Goal: Information Seeking & Learning: Understand process/instructions

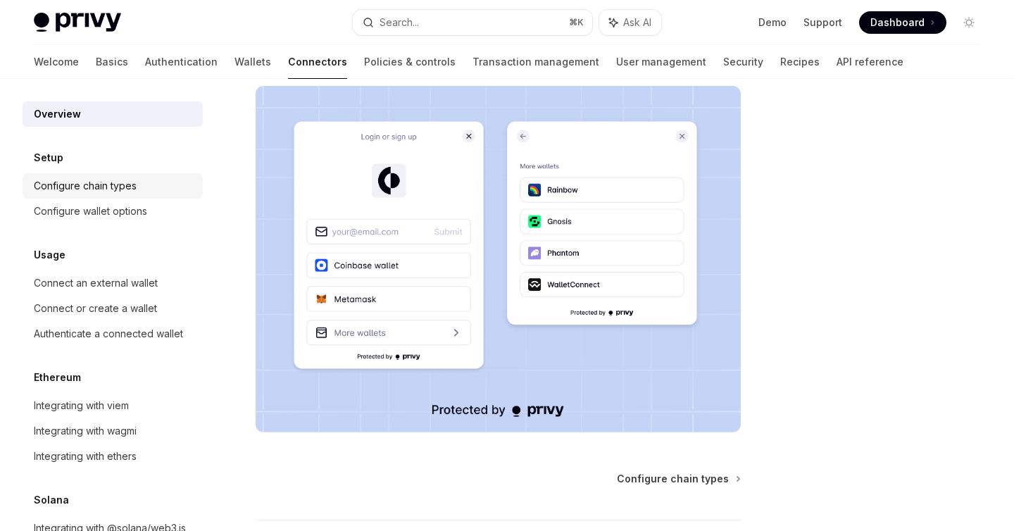
click at [113, 189] on div "Configure chain types" at bounding box center [85, 185] width 103 height 17
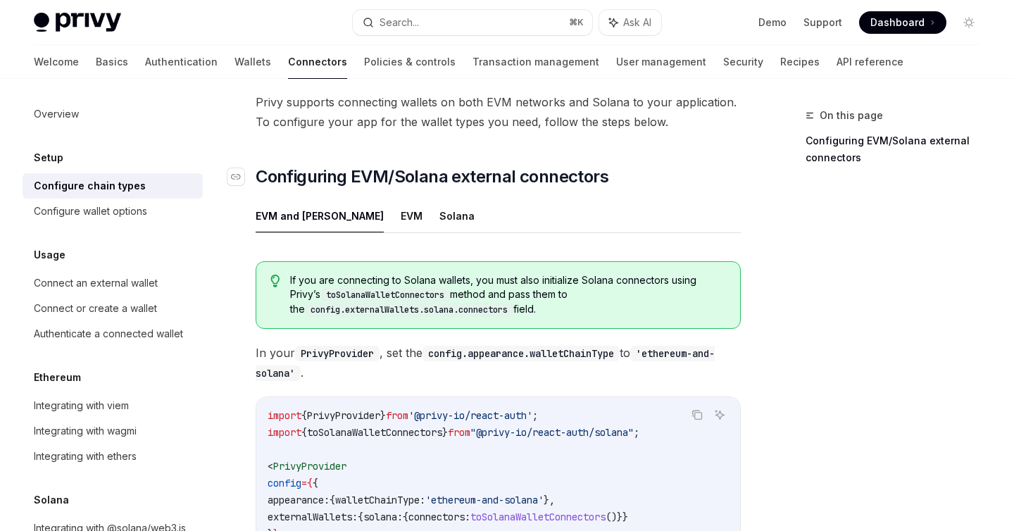
scroll to position [115, 0]
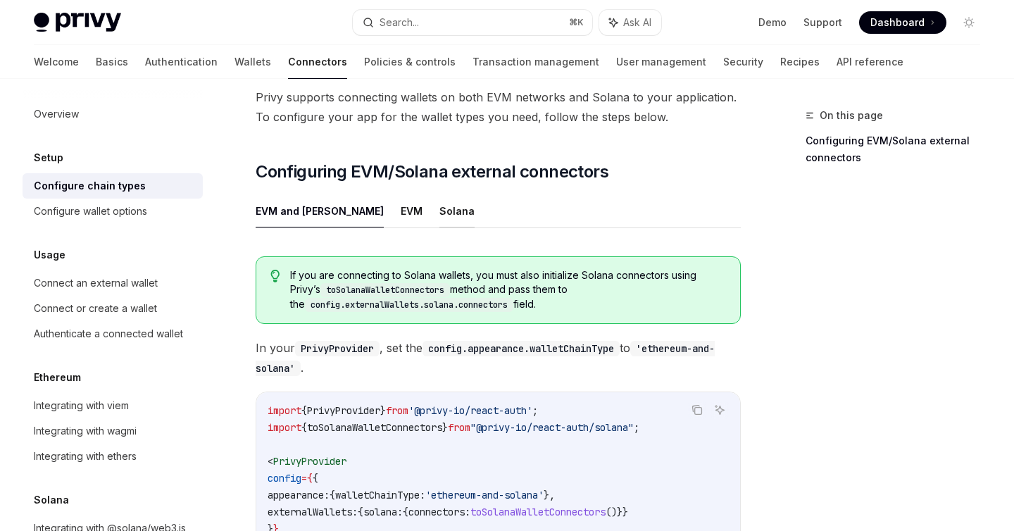
click at [439, 214] on button "Solana" at bounding box center [456, 210] width 35 height 33
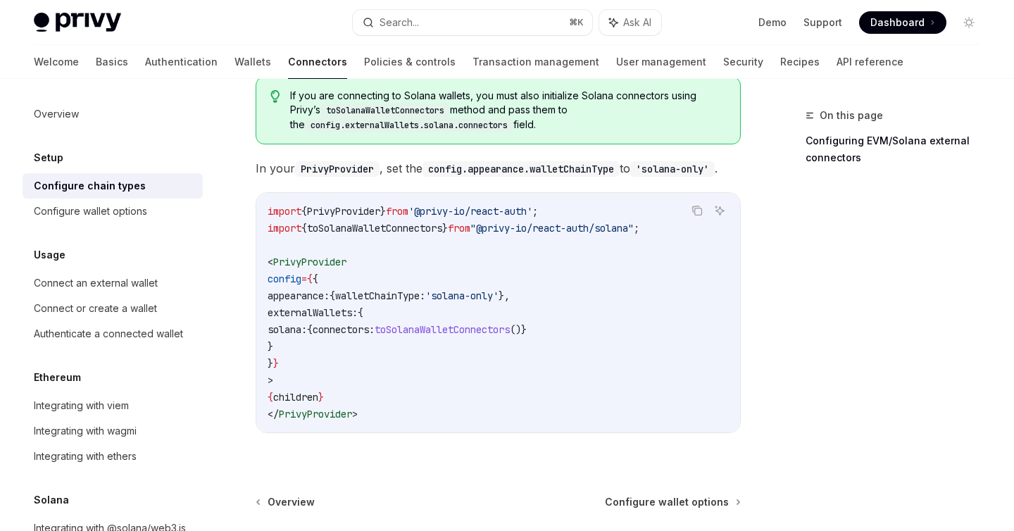
scroll to position [297, 0]
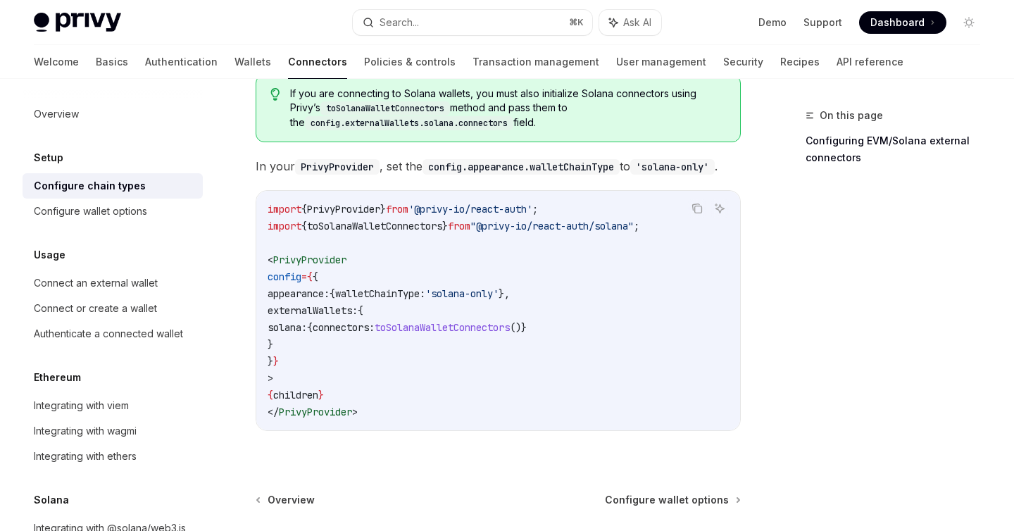
click at [480, 334] on span "toSolanaWalletConnectors" at bounding box center [442, 327] width 135 height 13
click at [433, 420] on code "import { PrivyProvider } from '@privy-io/react-auth' ; import { toSolanaWalletC…" at bounding box center [498, 311] width 461 height 220
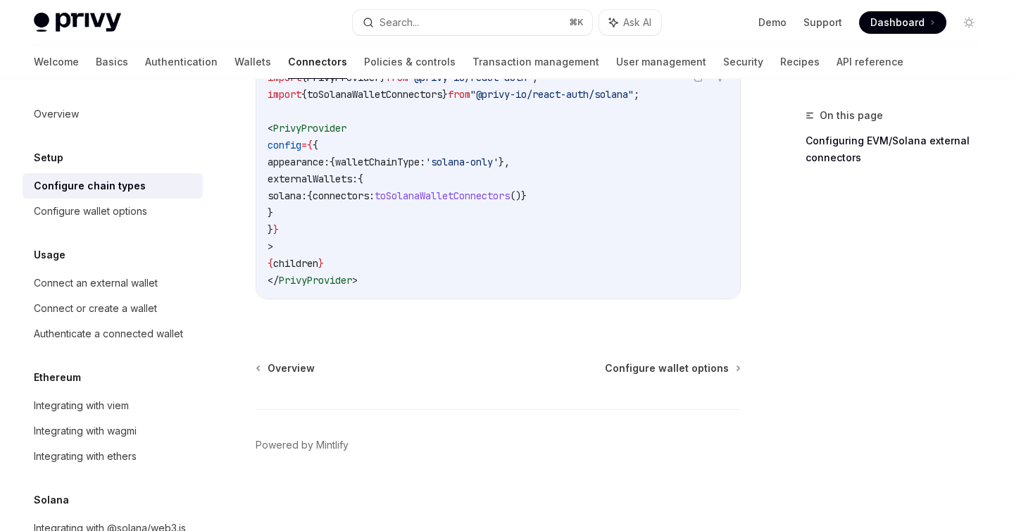
scroll to position [448, 0]
click at [134, 215] on div "Configure wallet options" at bounding box center [90, 211] width 113 height 17
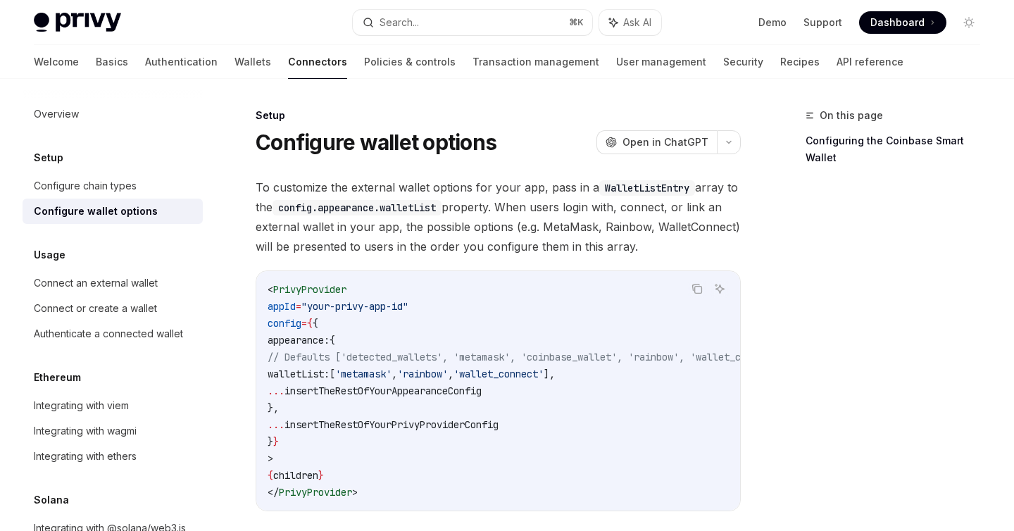
click at [563, 207] on span "To customize the external wallet options for your app, pass in a WalletListEntr…" at bounding box center [498, 216] width 485 height 79
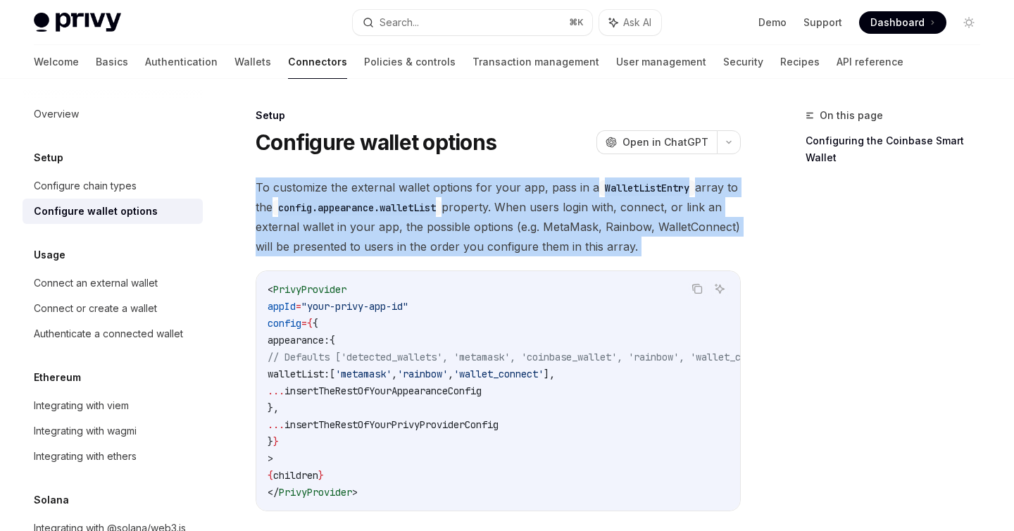
click at [563, 207] on span "To customize the external wallet options for your app, pass in a WalletListEntr…" at bounding box center [498, 216] width 485 height 79
click at [574, 224] on span "button" at bounding box center [574, 224] width 0 height 0
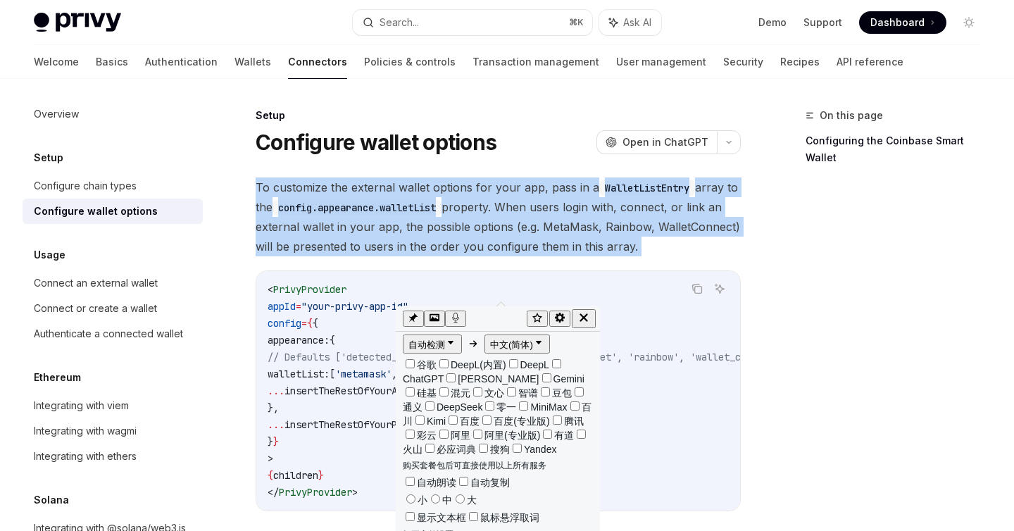
click at [497, 188] on span "To customize the external wallet options for your app, pass in a WalletListEntr…" at bounding box center [498, 216] width 485 height 79
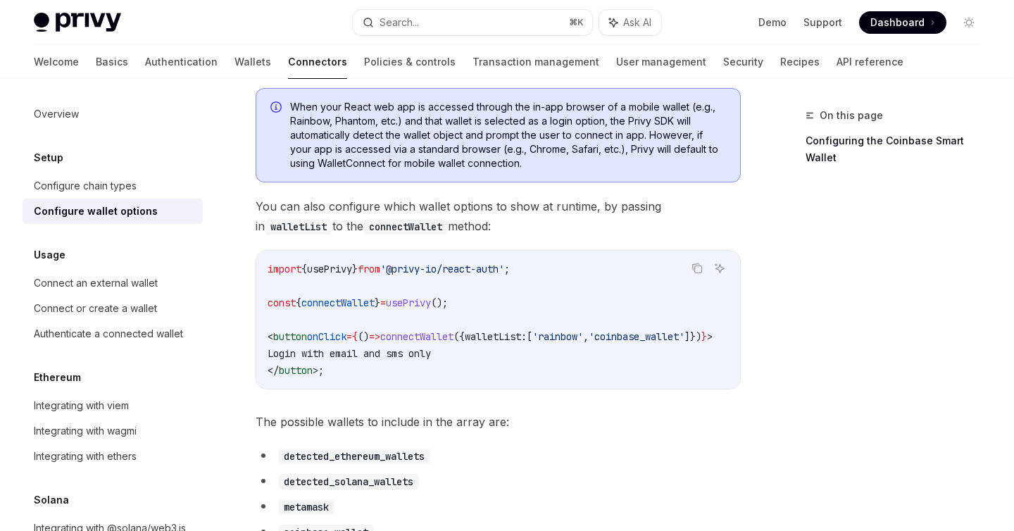
scroll to position [408, 0]
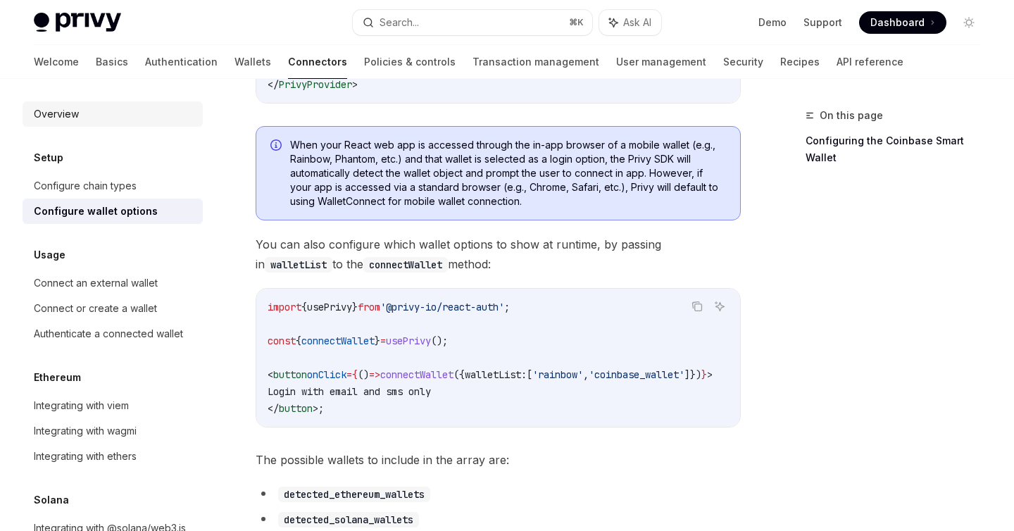
click at [68, 111] on div "Overview" at bounding box center [56, 114] width 45 height 17
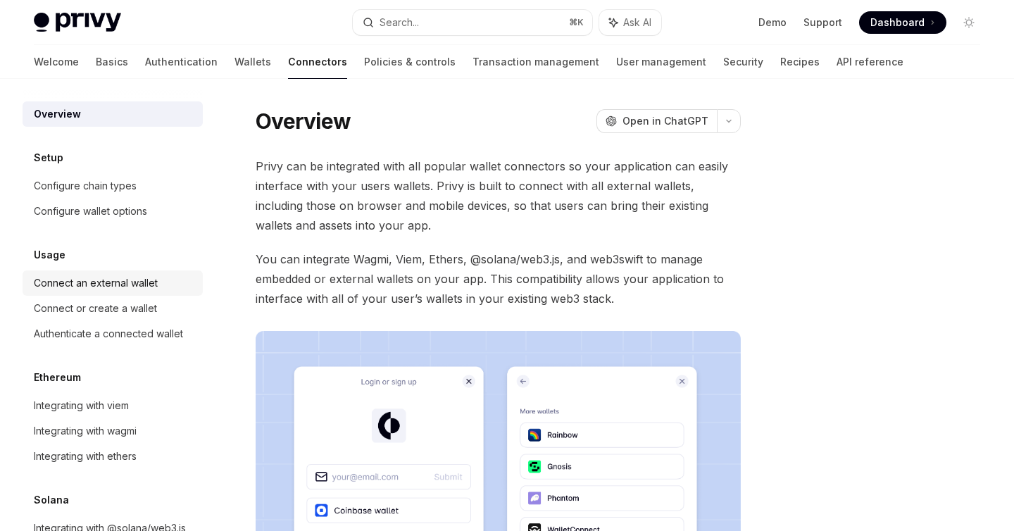
click at [92, 284] on div "Connect an external wallet" at bounding box center [96, 283] width 124 height 17
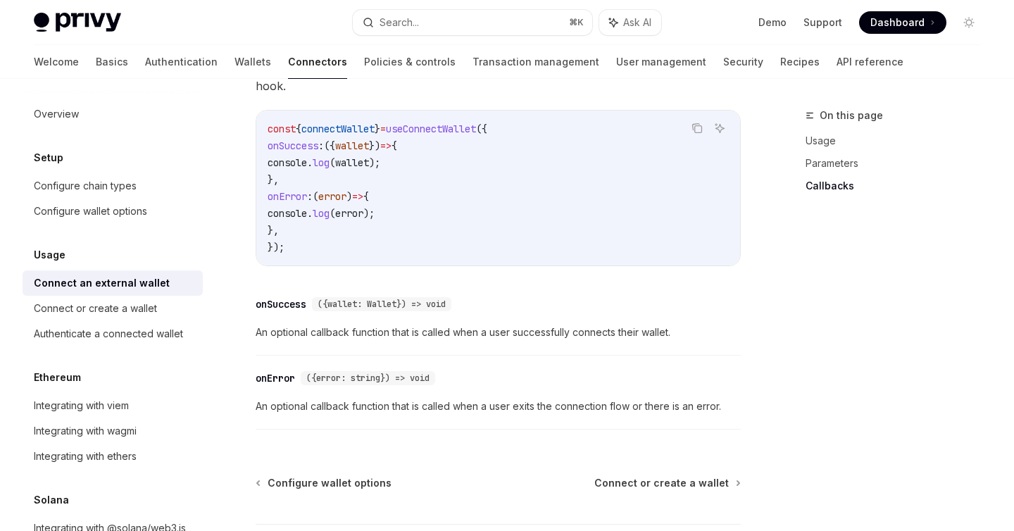
scroll to position [915, 0]
click at [56, 315] on div "Connect or create a wallet" at bounding box center [95, 308] width 123 height 17
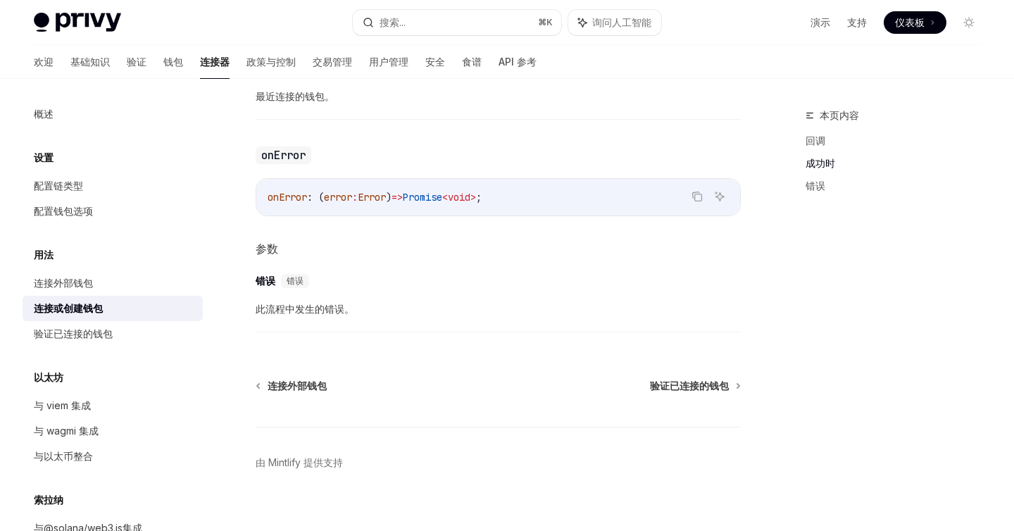
scroll to position [947, 0]
click at [82, 339] on font "验证已连接的钱包" at bounding box center [73, 333] width 79 height 12
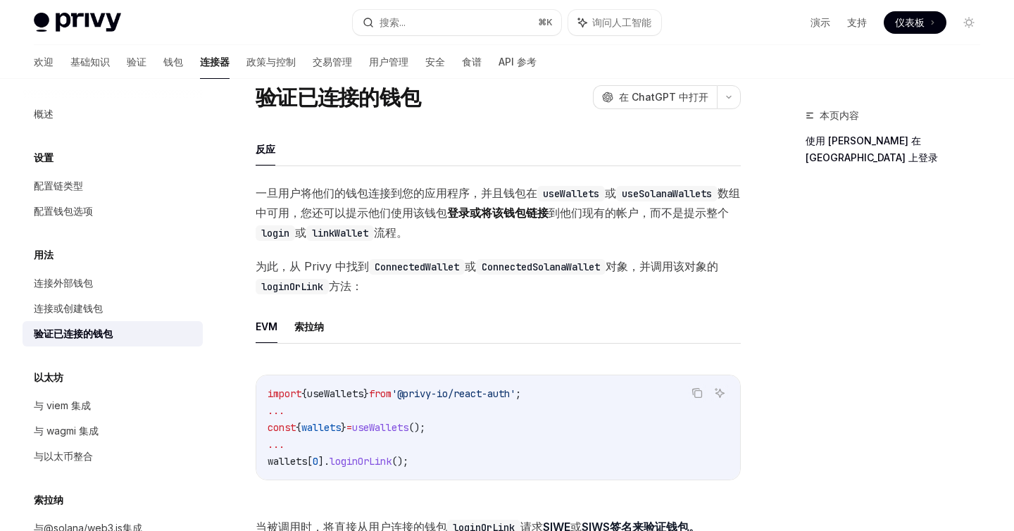
scroll to position [46, 0]
click at [426, 221] on span "一旦用户将他们的钱包连接到您的应用程序，并且钱包在 useWallets 或 useSolanaWallets 数组中可用，您还可以提示他们 使用该钱包 登录…" at bounding box center [498, 211] width 485 height 59
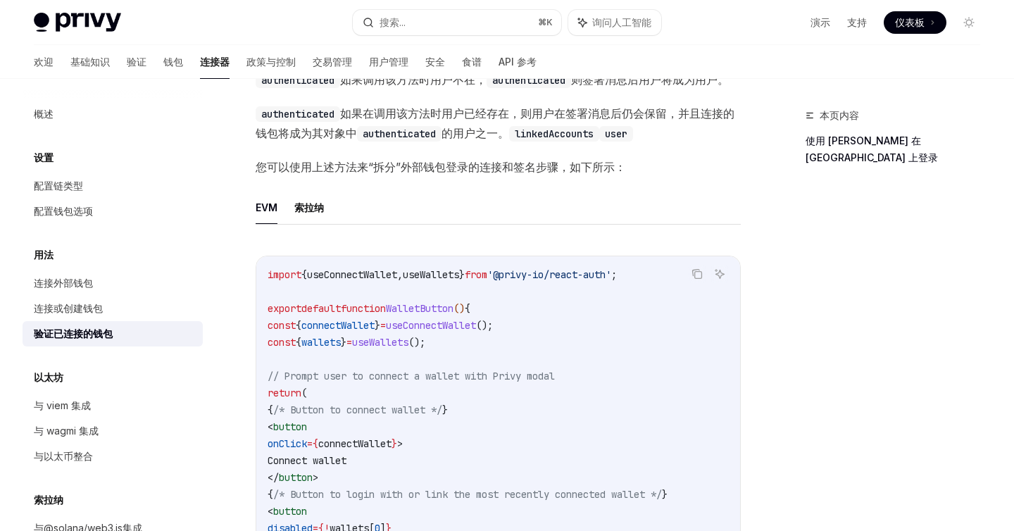
scroll to position [520, 0]
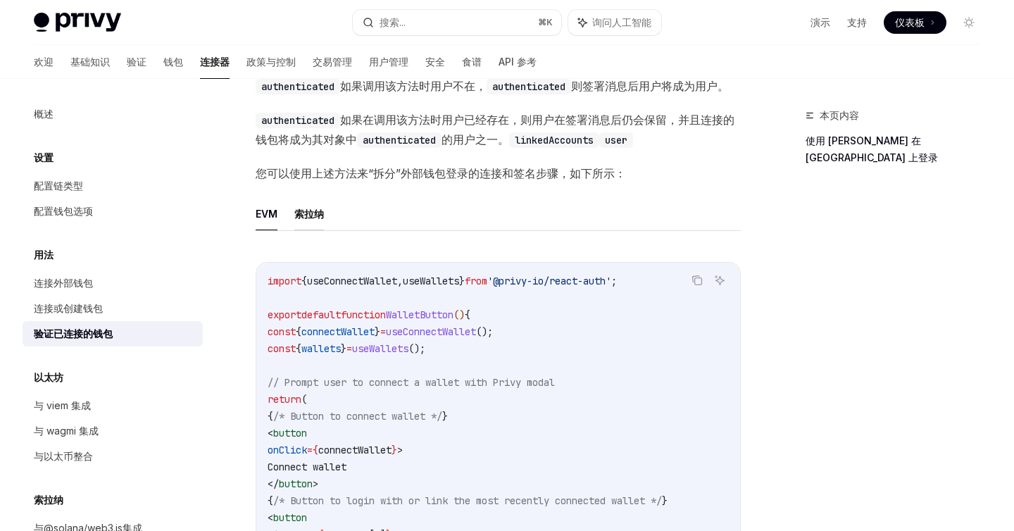
click at [316, 220] on font "索拉纳" at bounding box center [309, 214] width 30 height 12
type textarea "*"
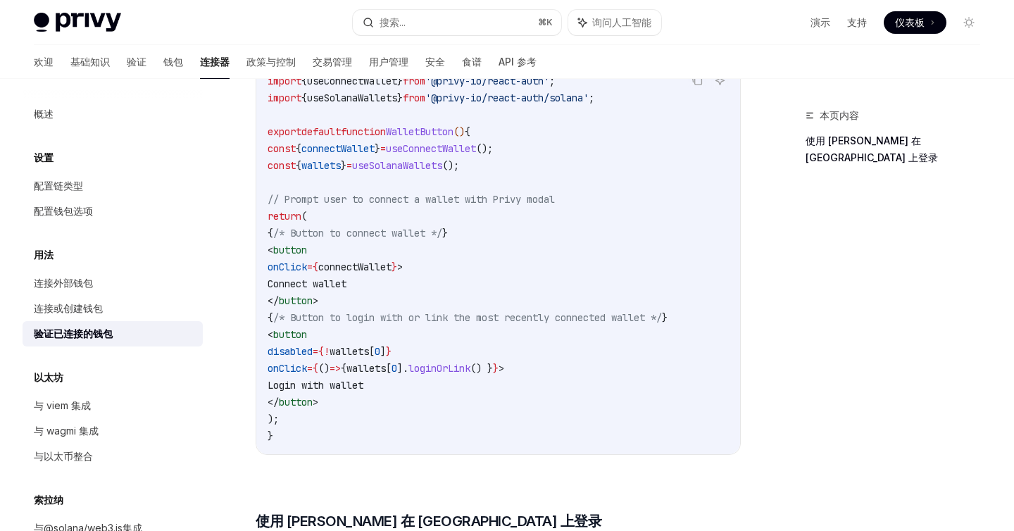
scroll to position [713, 0]
